Goal: Obtain resource: Obtain resource

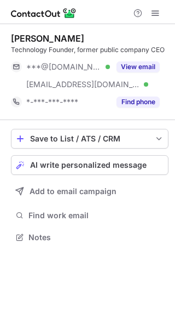
scroll to position [229, 175]
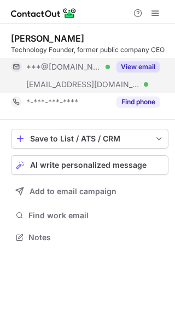
click at [151, 73] on div "View email" at bounding box center [135, 67] width 50 height 18
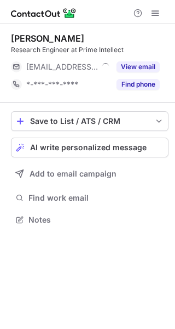
scroll to position [212, 175]
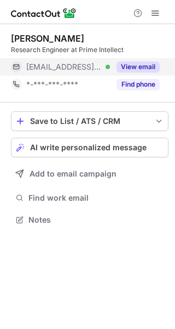
click at [147, 64] on button "View email" at bounding box center [138, 66] width 43 height 11
